Goal: Task Accomplishment & Management: Complete application form

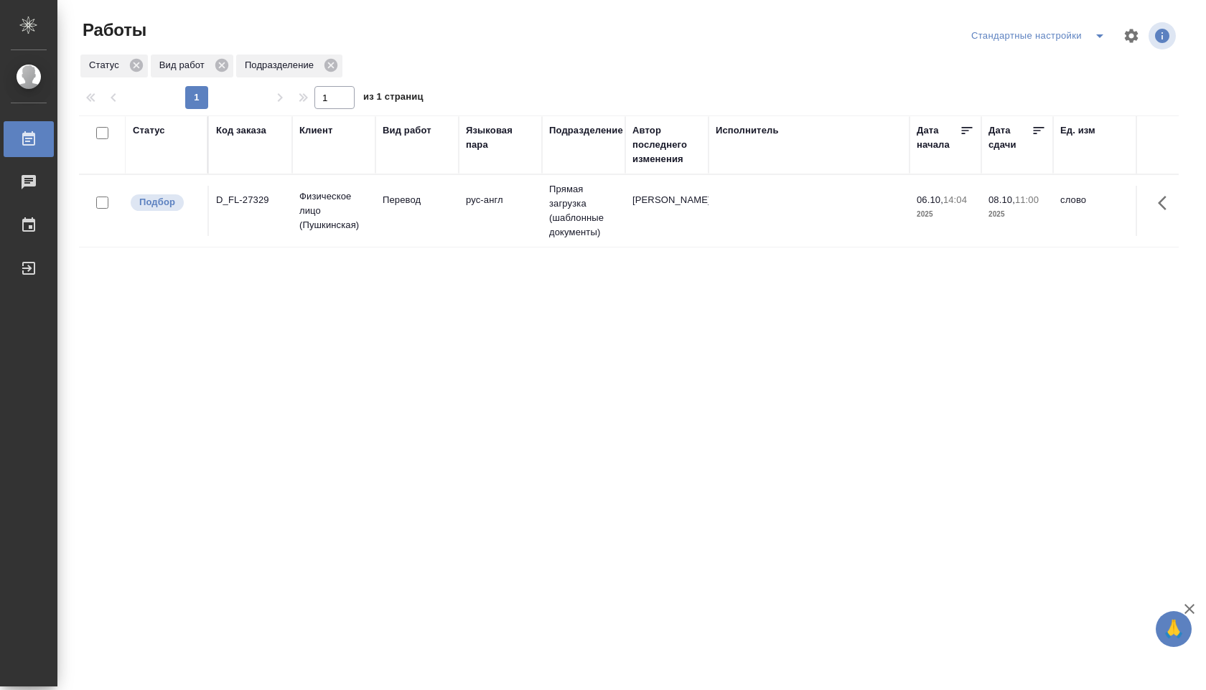
click at [553, 215] on td "Прямая загрузка (шаблонные документы)" at bounding box center [583, 211] width 83 height 72
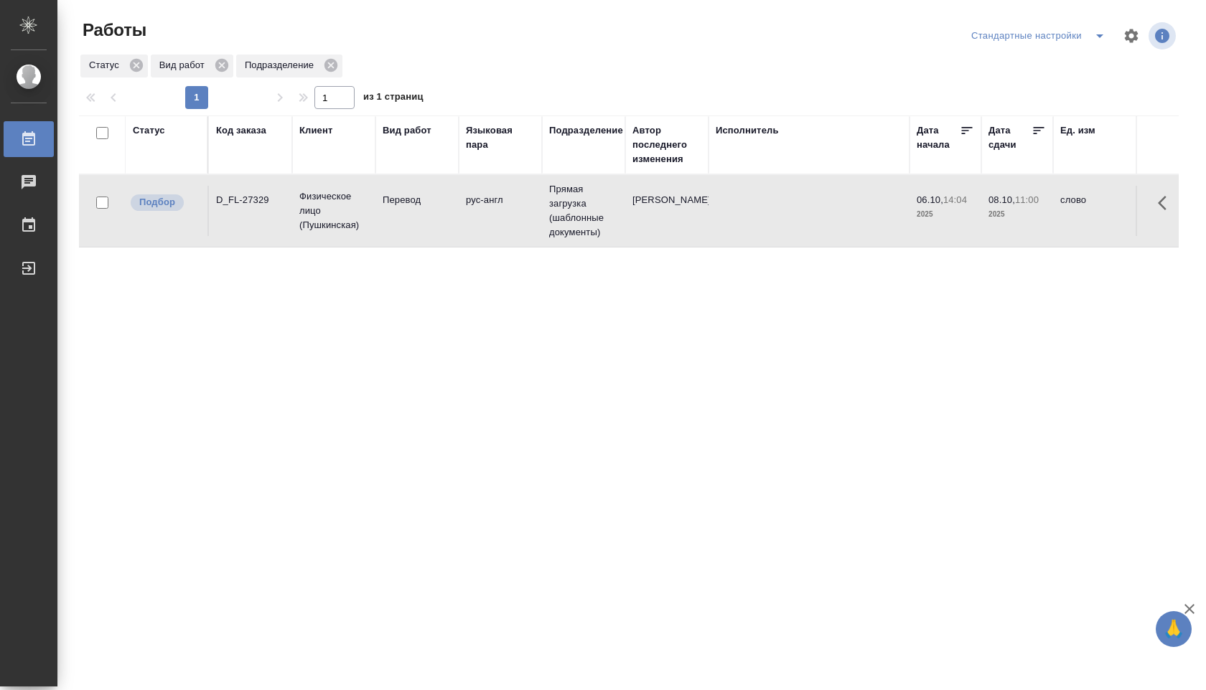
click at [553, 215] on td "Прямая загрузка (шаблонные документы)" at bounding box center [583, 211] width 83 height 72
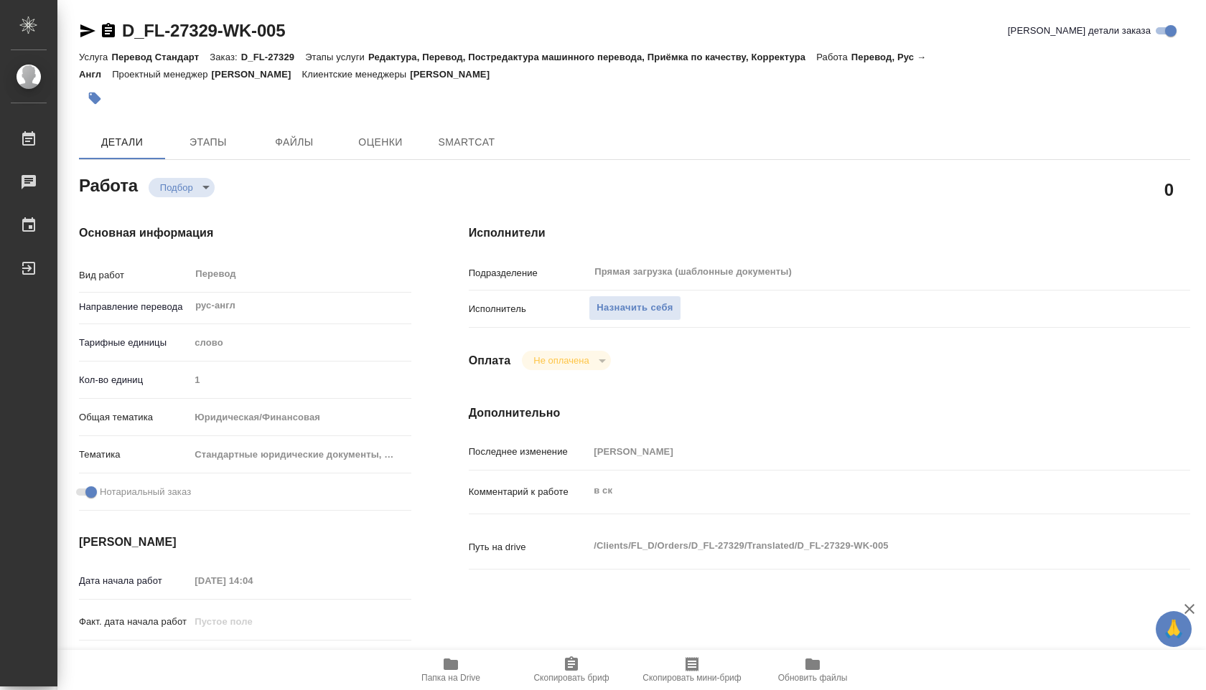
type textarea "x"
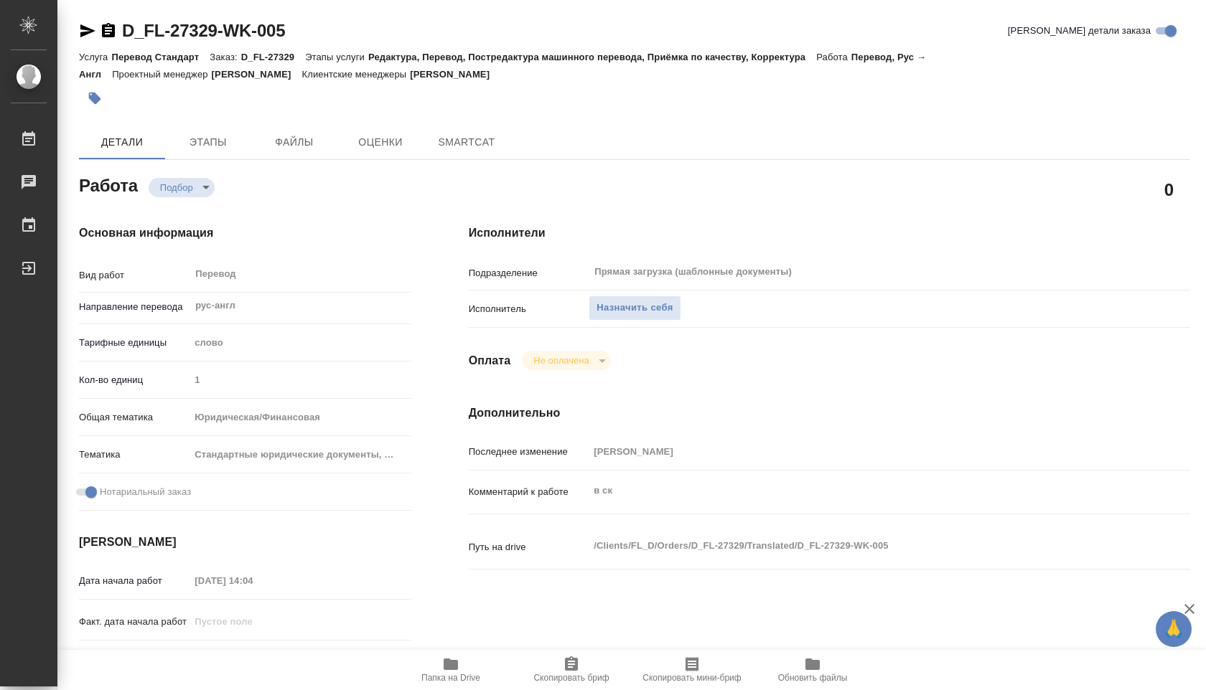
type textarea "x"
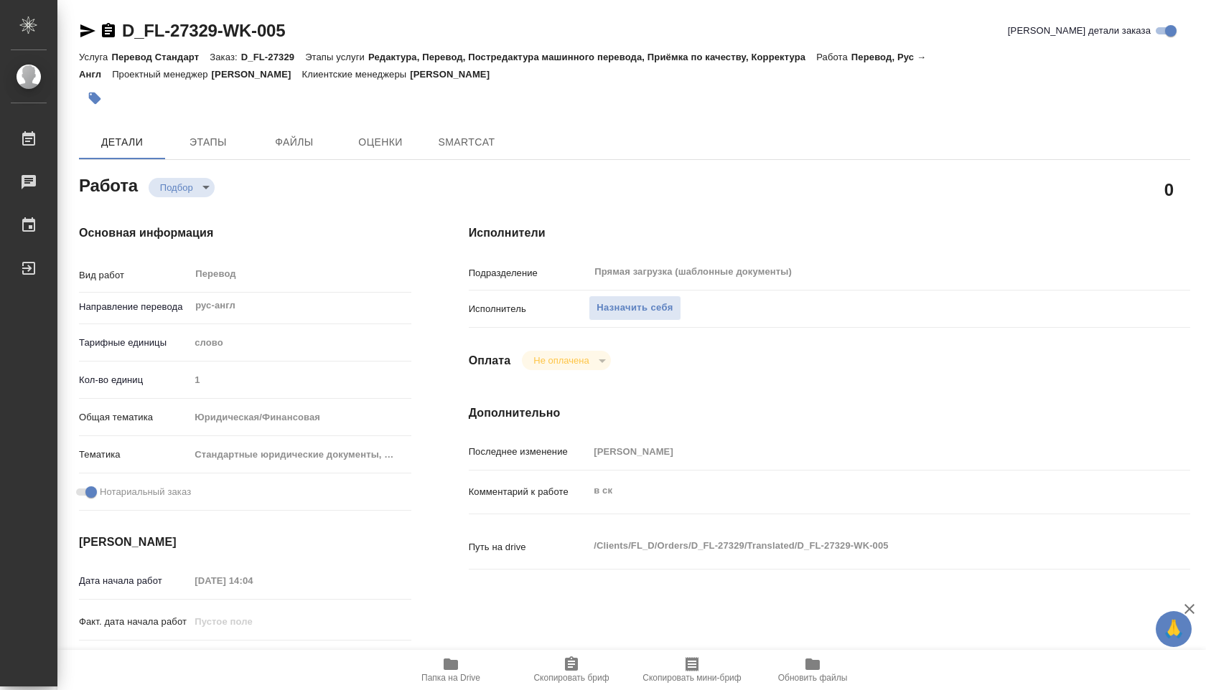
type textarea "x"
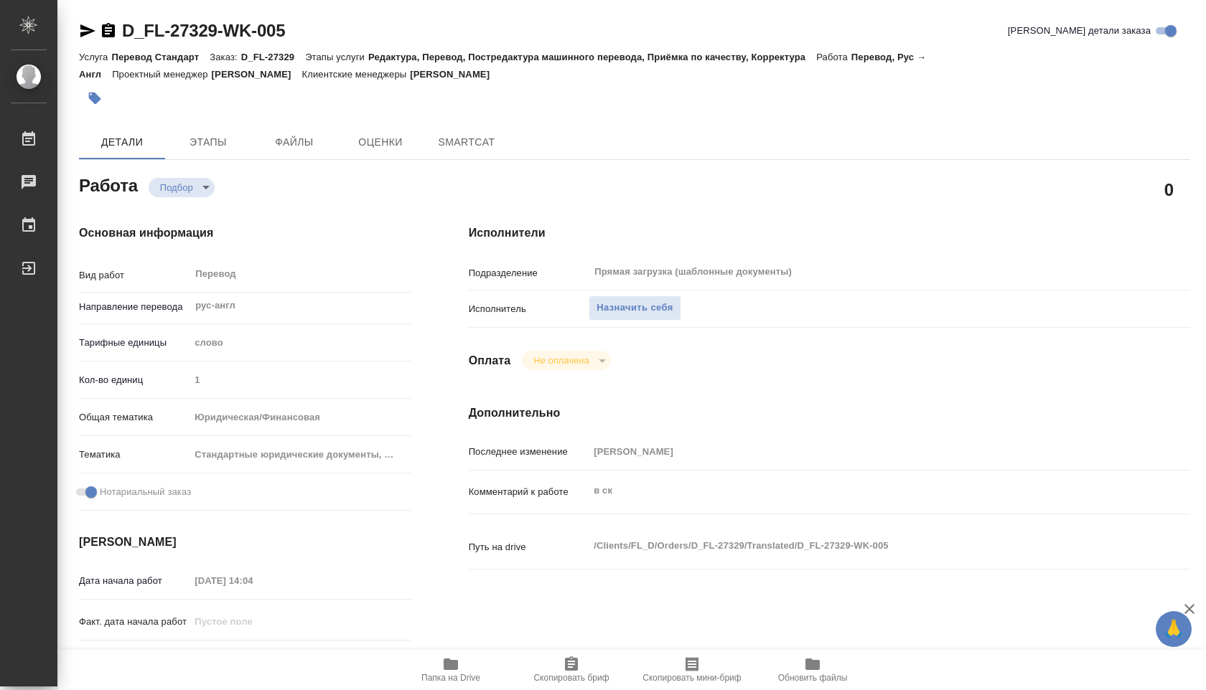
type textarea "x"
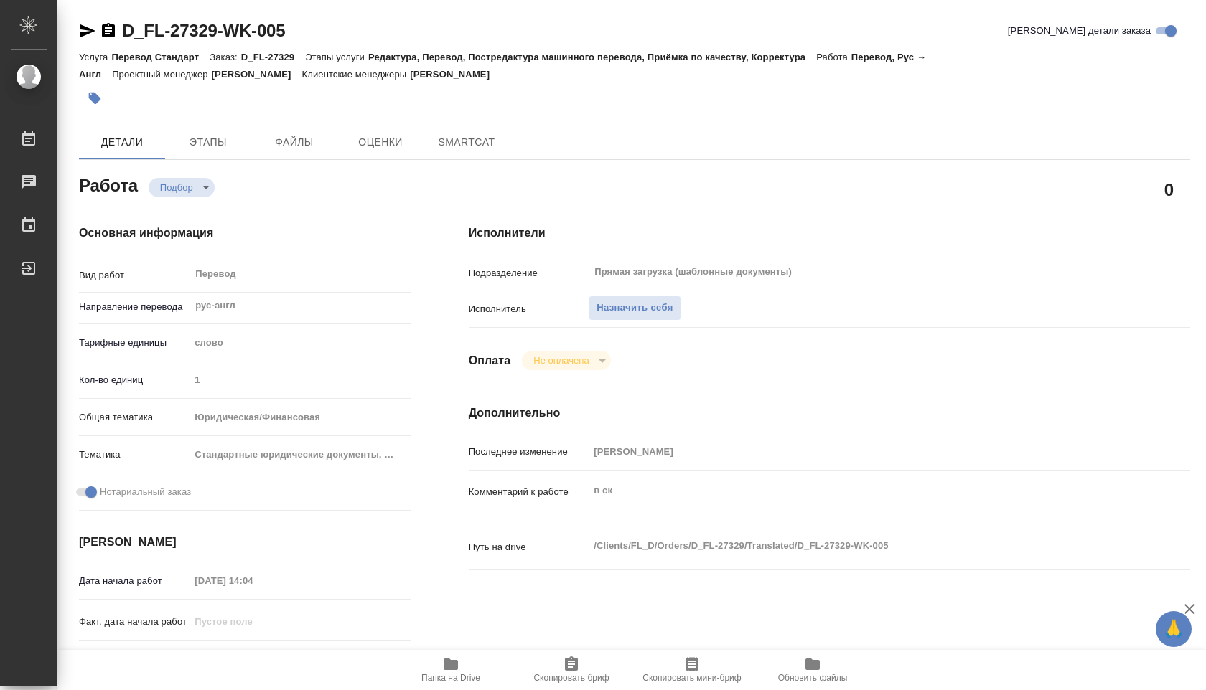
type textarea "x"
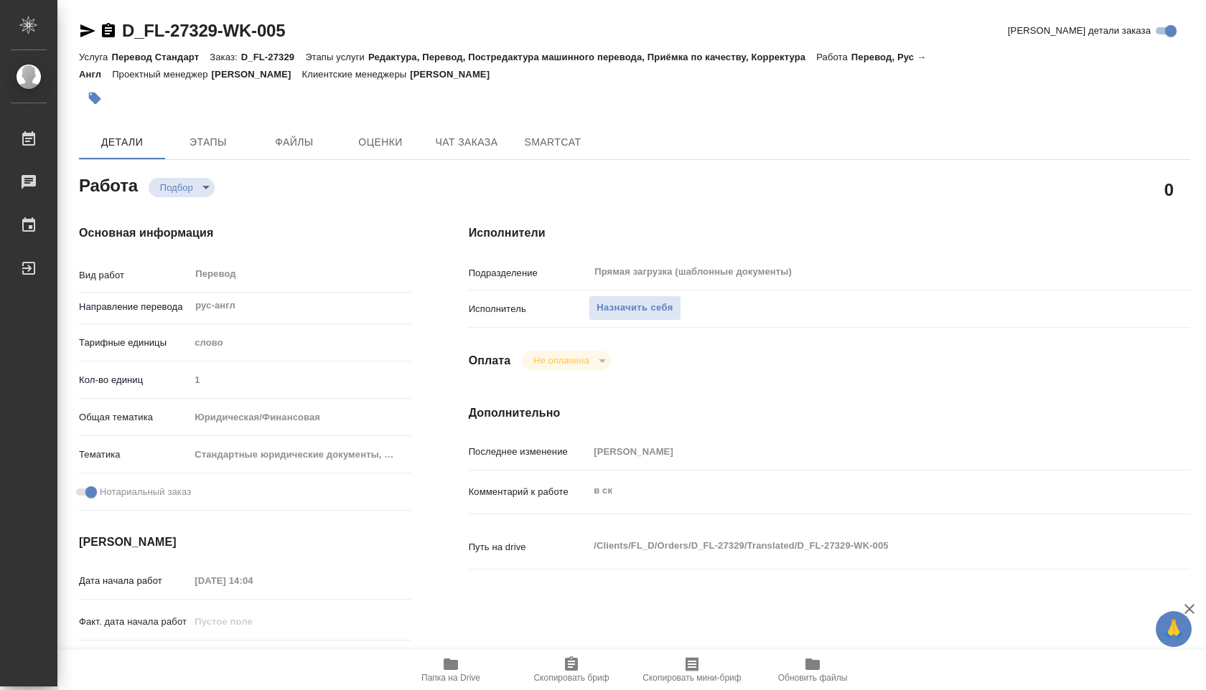
type textarea "x"
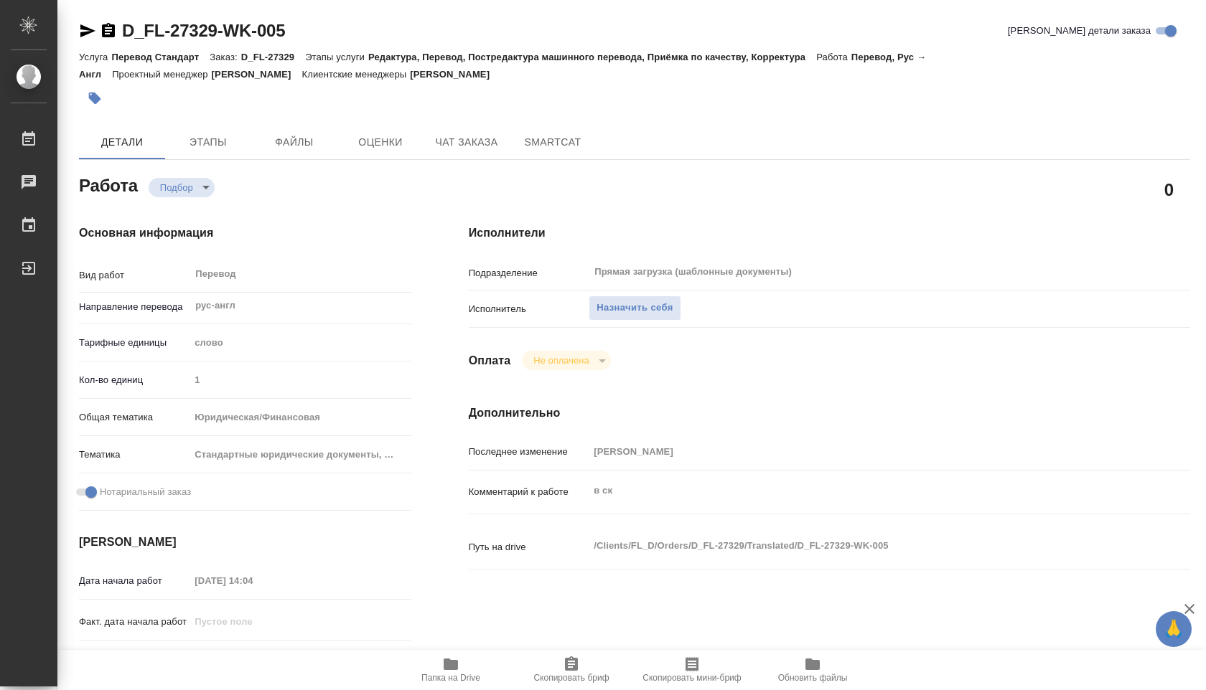
click at [454, 659] on icon "button" at bounding box center [450, 664] width 17 height 17
type textarea "x"
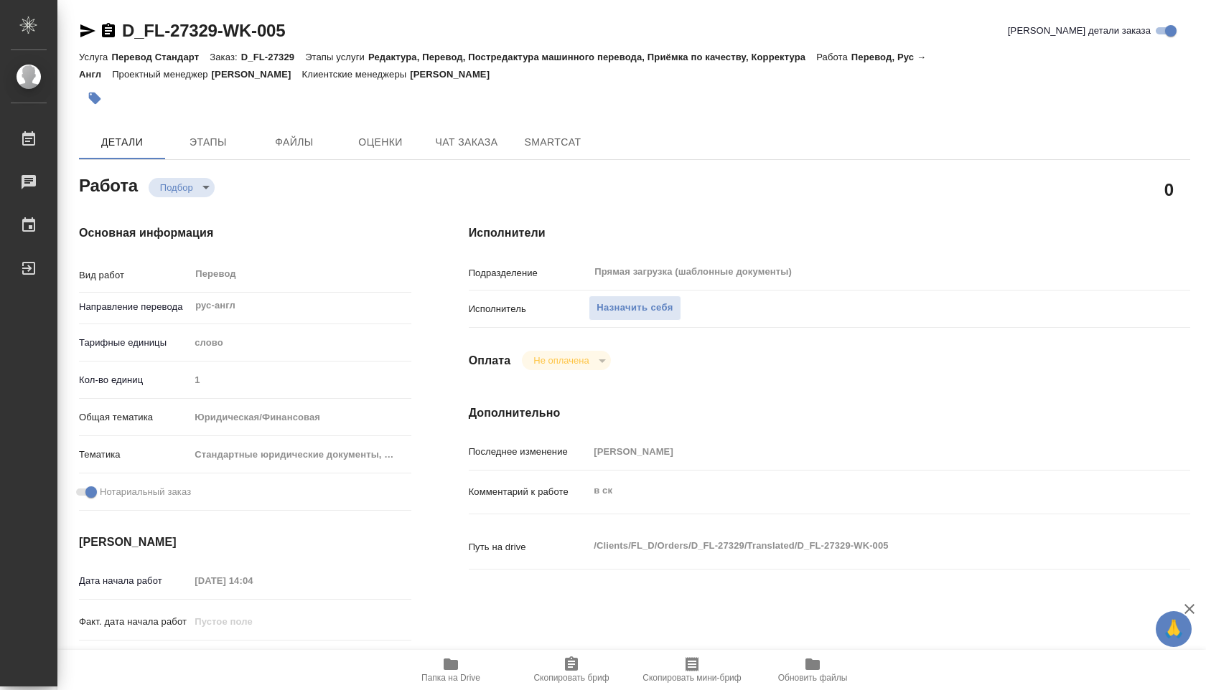
type textarea "x"
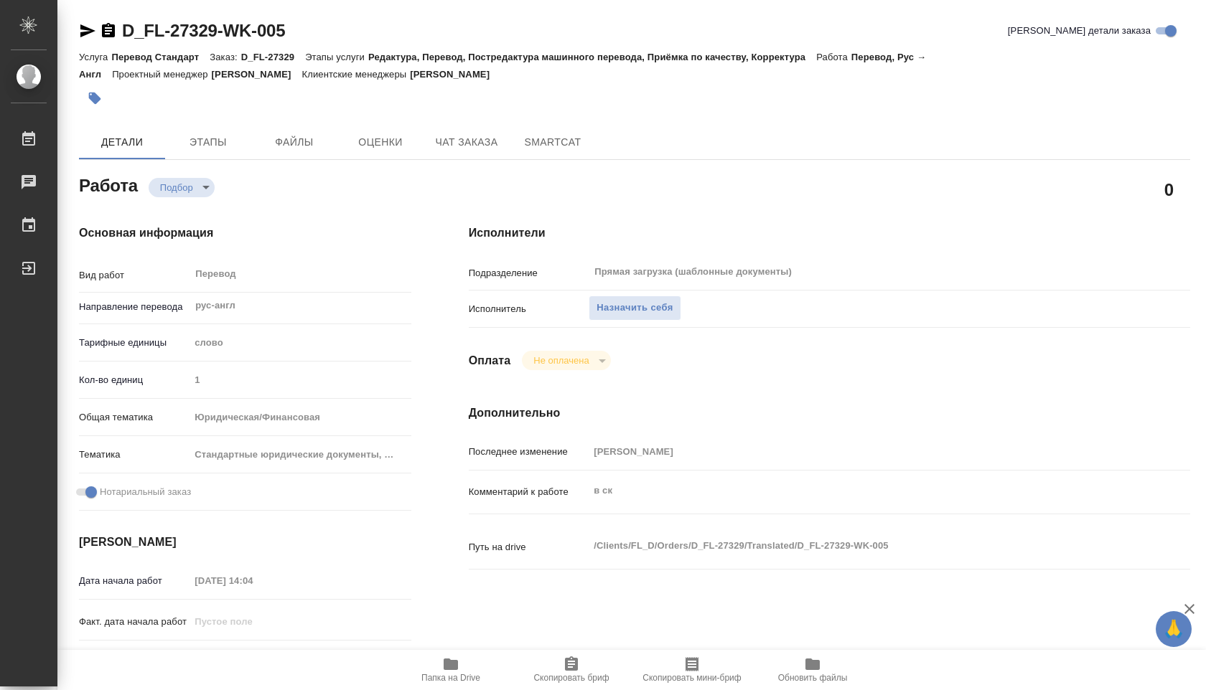
type textarea "x"
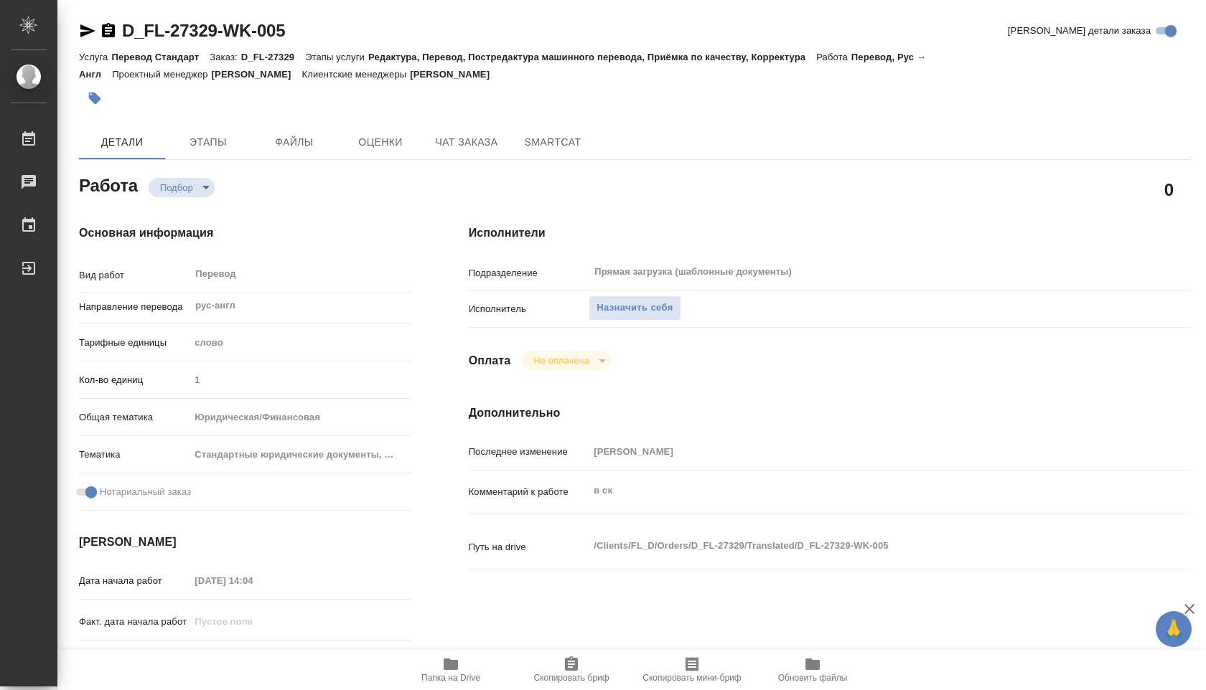
type textarea "x"
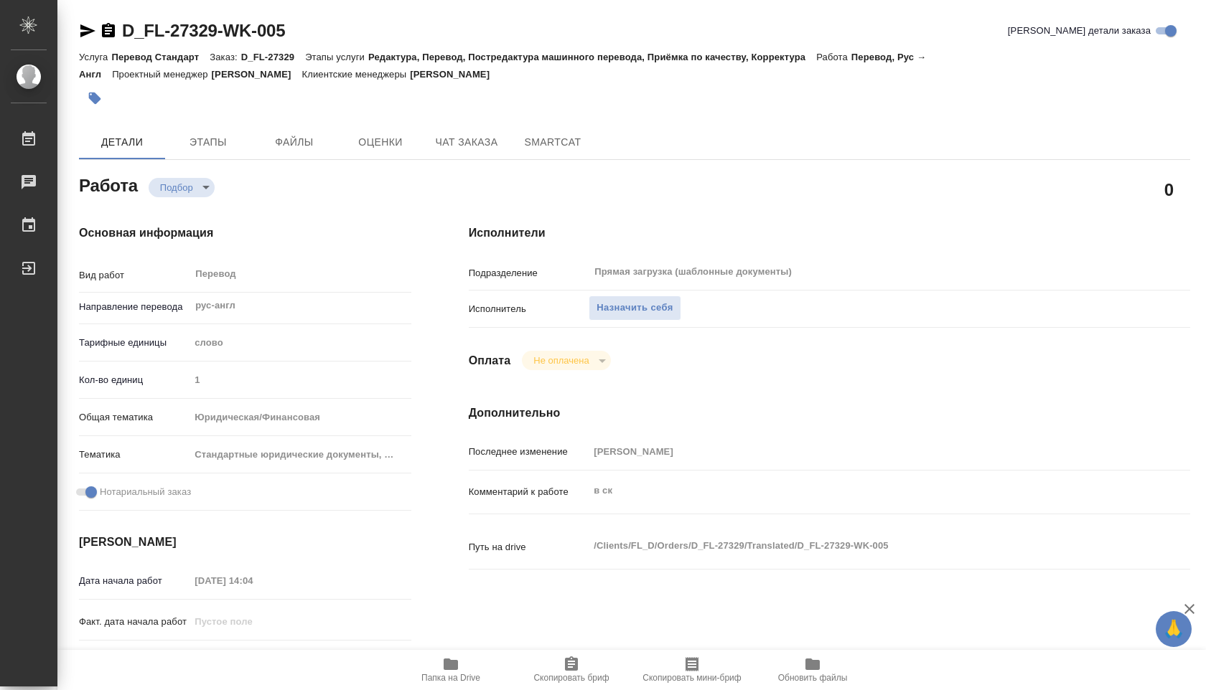
type textarea "x"
click at [621, 303] on span "Назначить себя" at bounding box center [634, 308] width 76 height 17
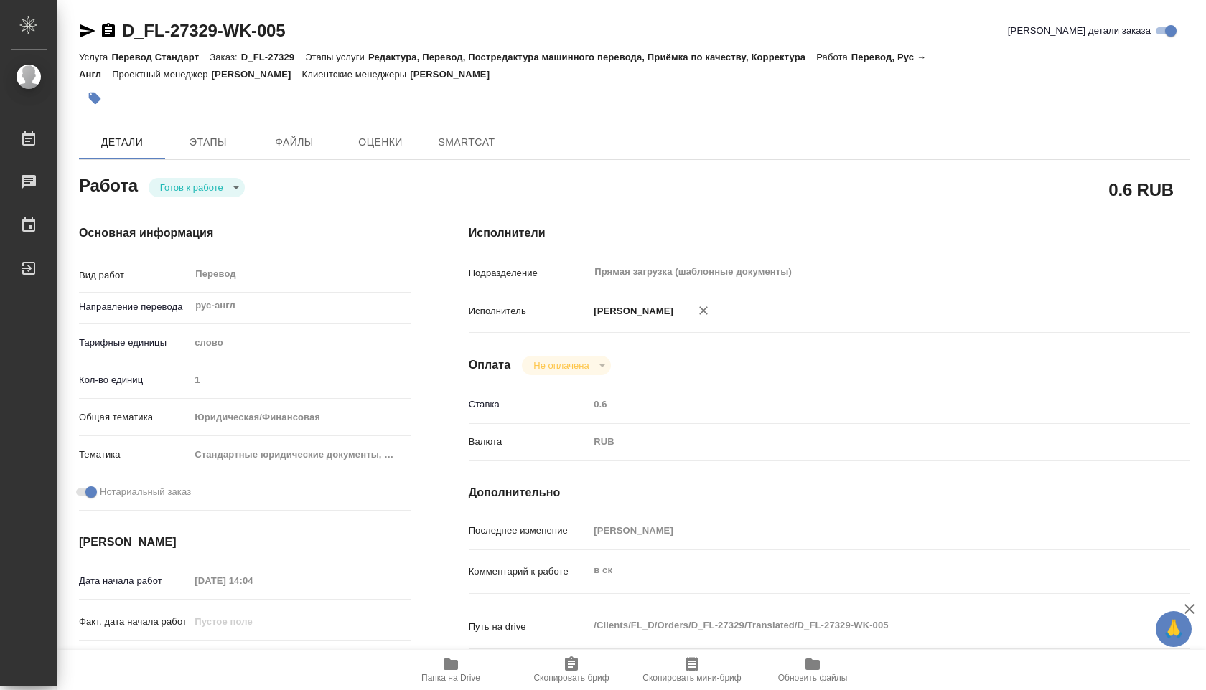
type textarea "x"
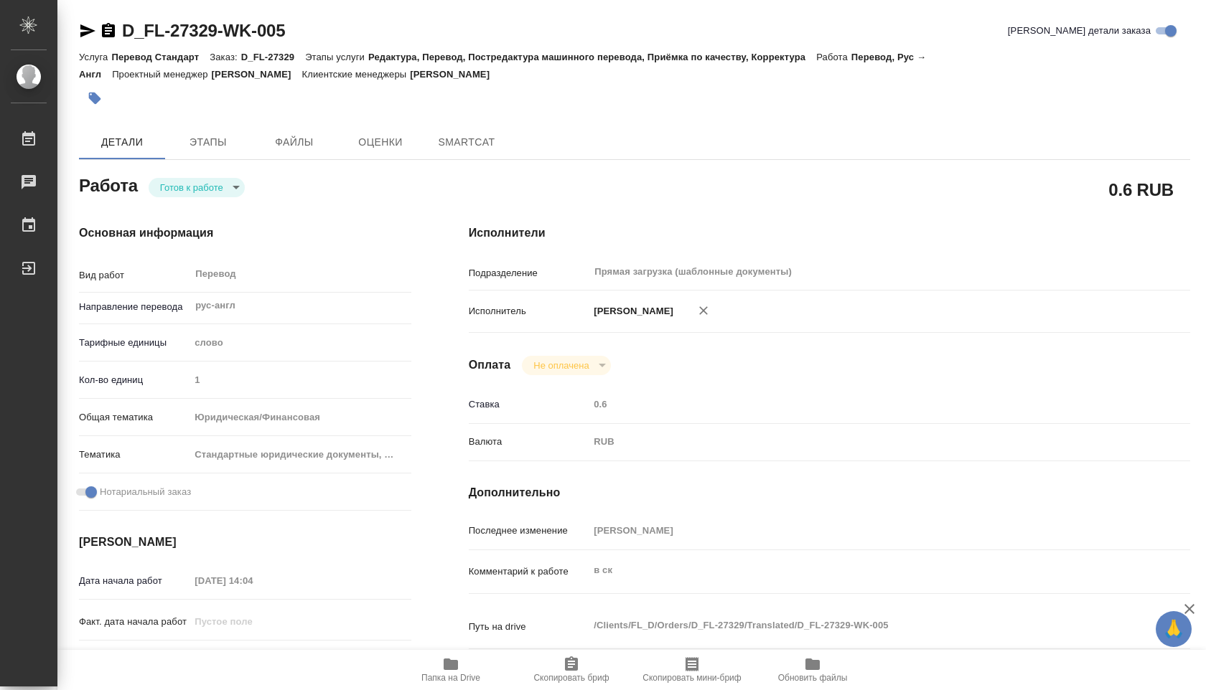
type textarea "x"
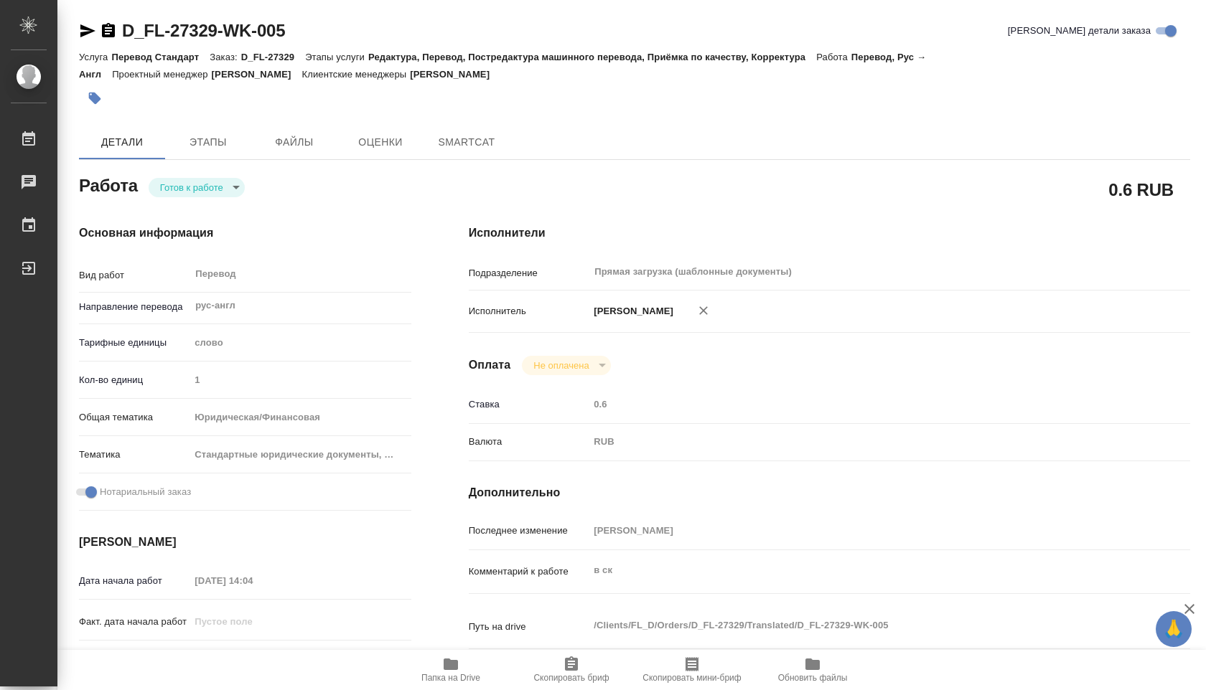
type textarea "x"
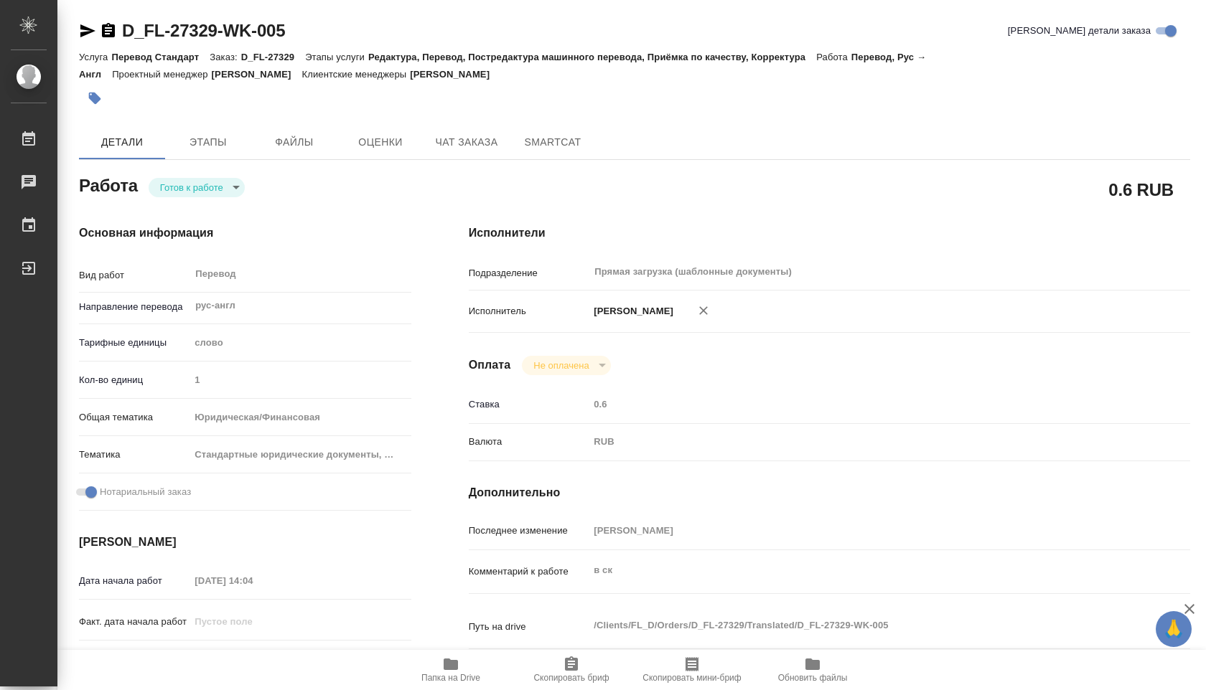
type textarea "x"
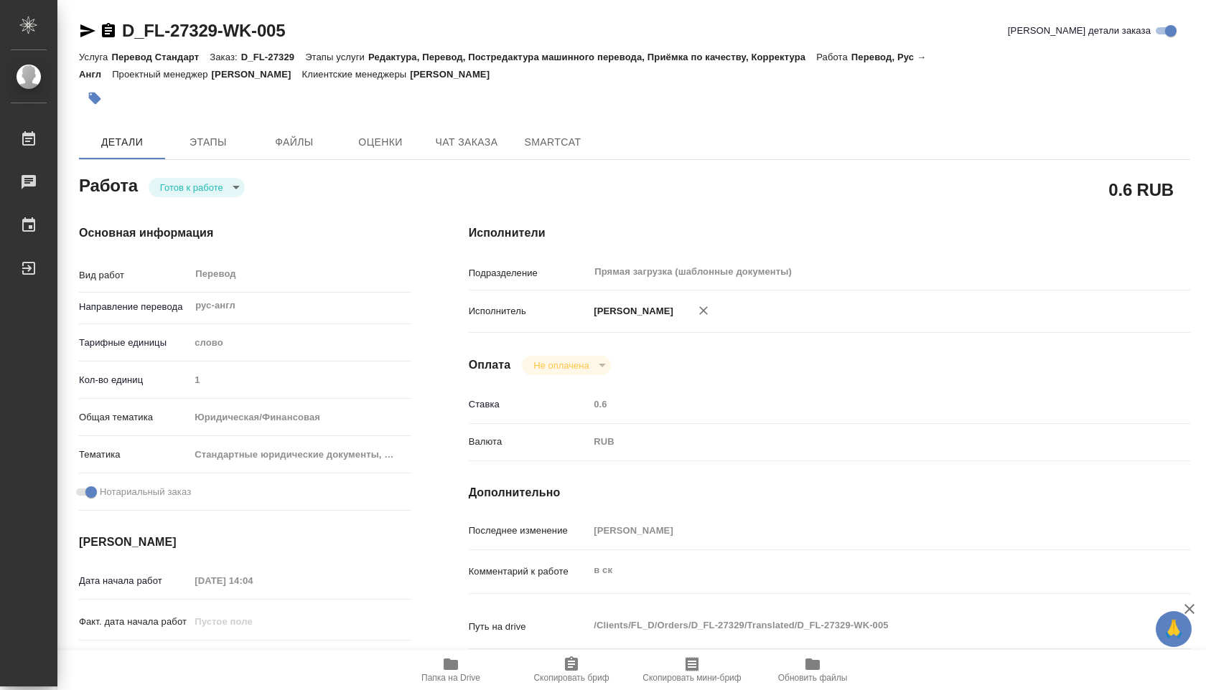
type textarea "x"
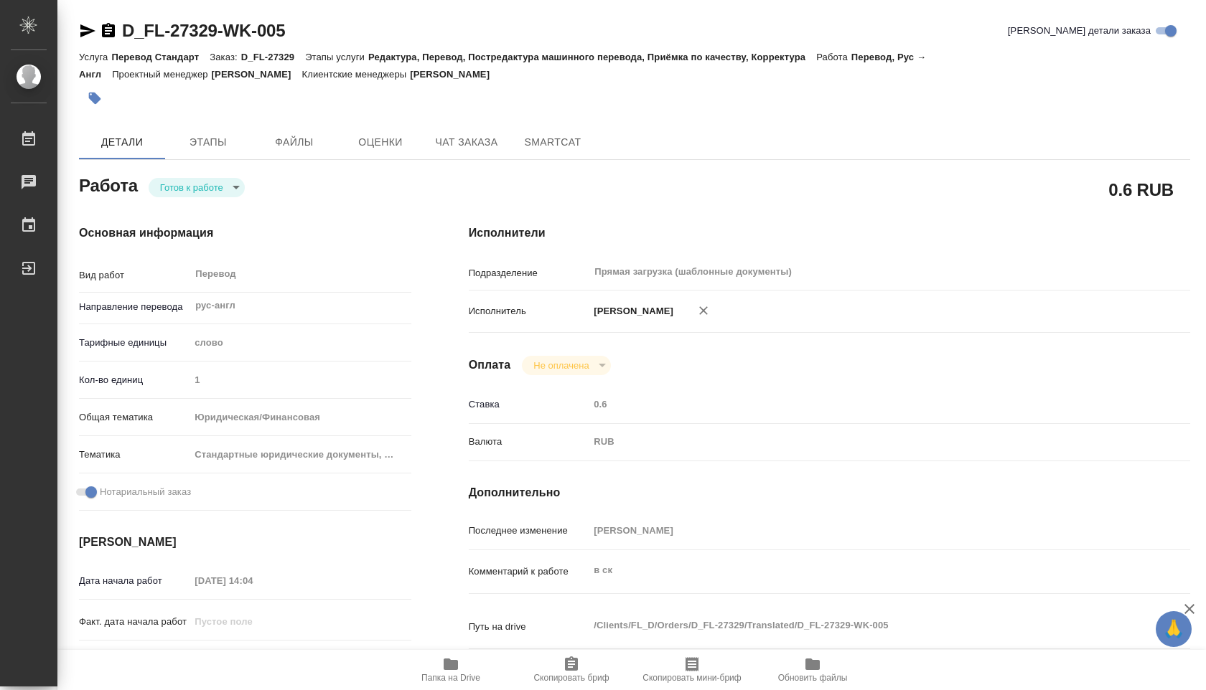
type textarea "x"
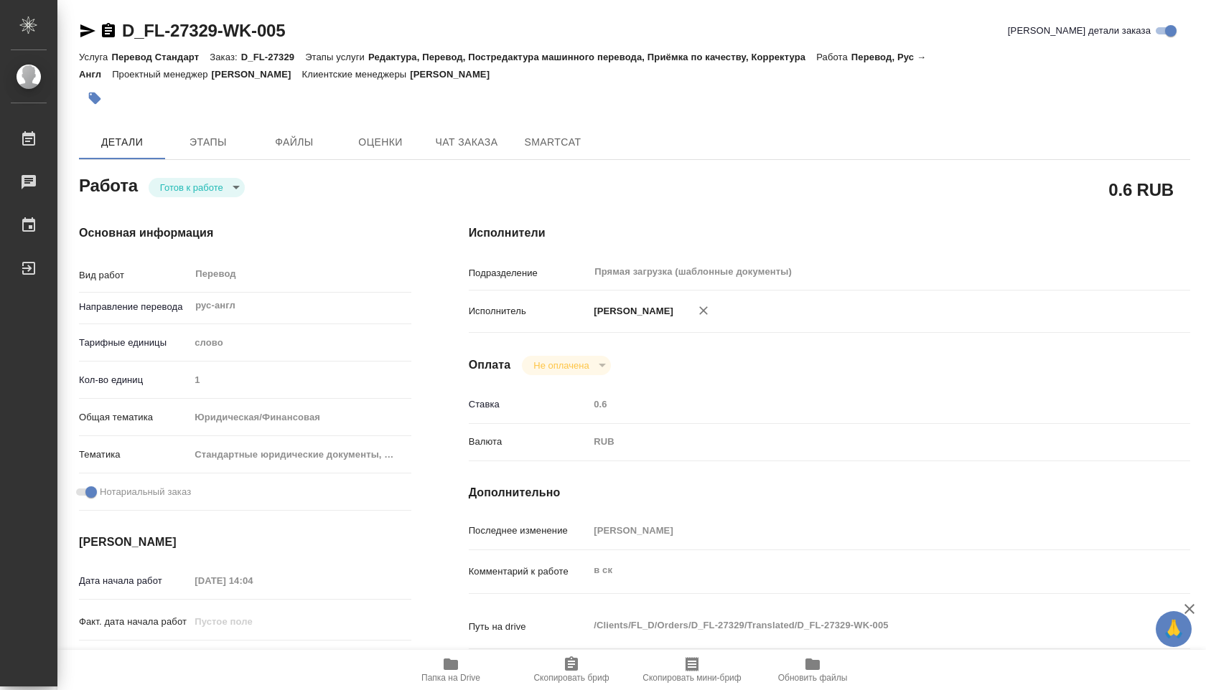
type textarea "x"
